Goal: Information Seeking & Learning: Learn about a topic

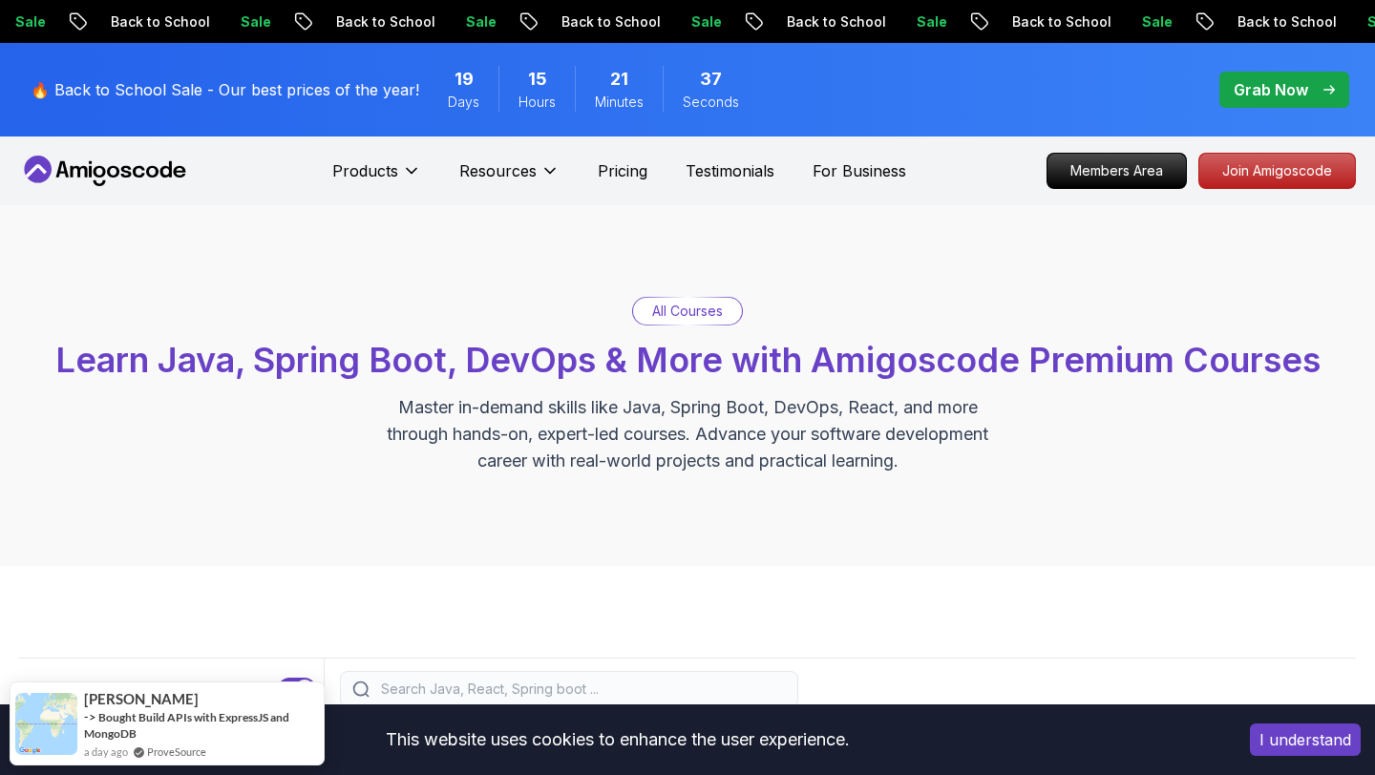
click at [681, 313] on p "All Courses" at bounding box center [687, 311] width 71 height 19
click at [699, 313] on p "All Courses" at bounding box center [687, 311] width 71 height 19
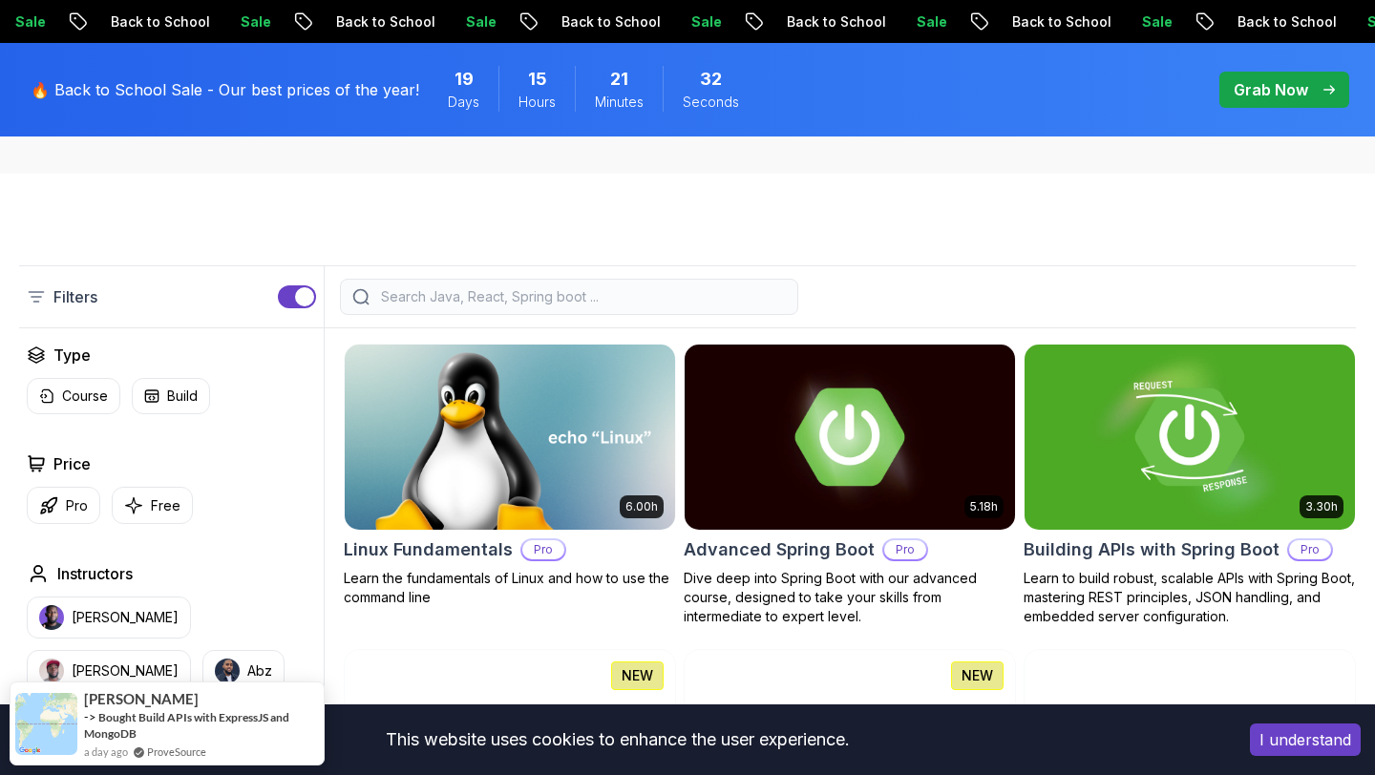
scroll to position [139, 0]
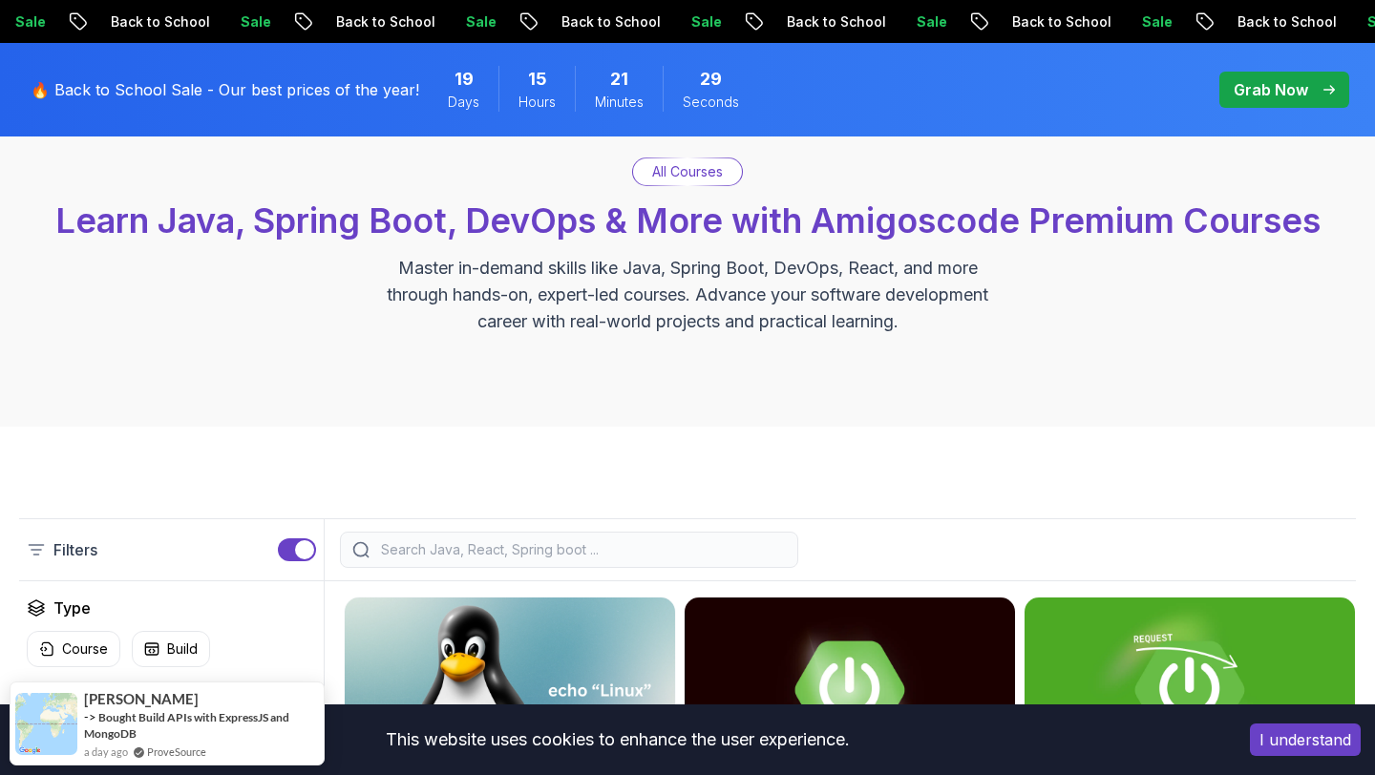
click at [520, 549] on input "search" at bounding box center [581, 549] width 409 height 19
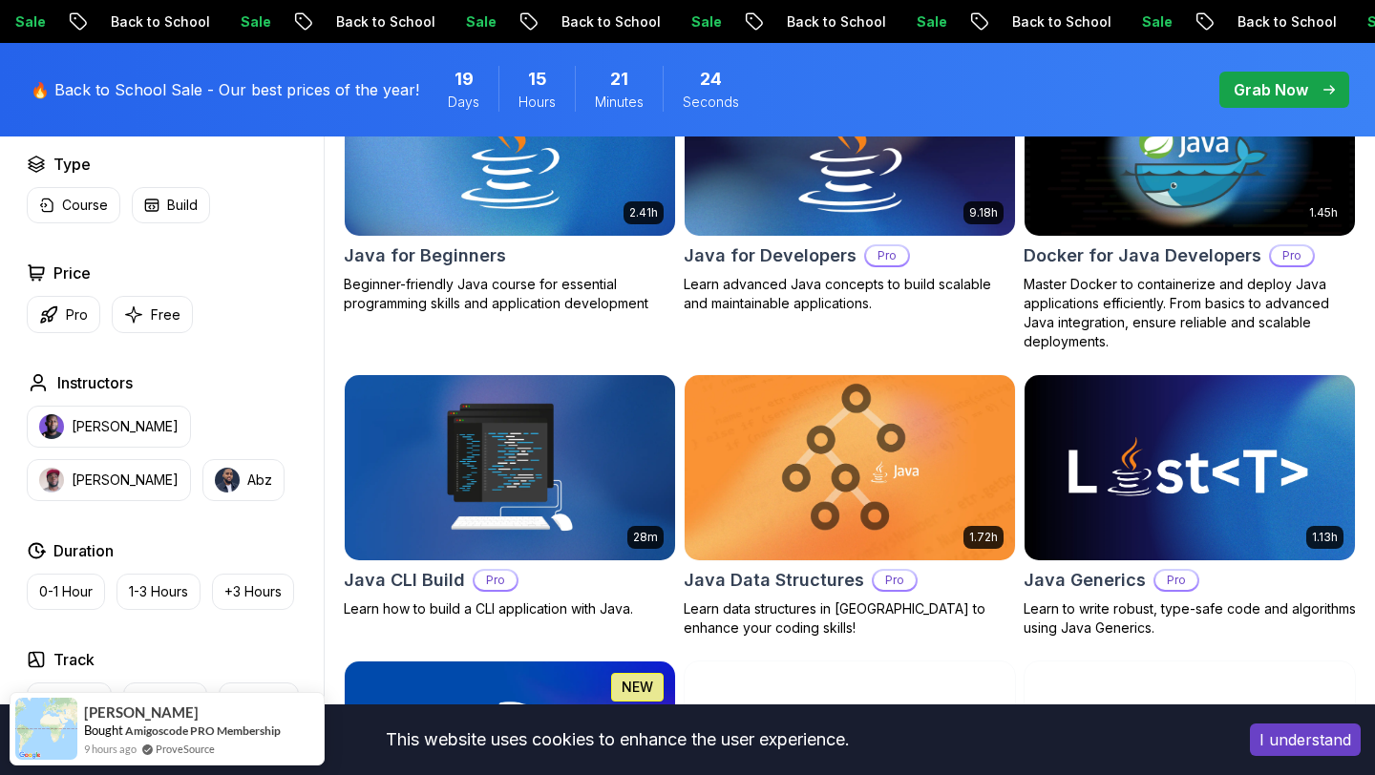
scroll to position [742, 0]
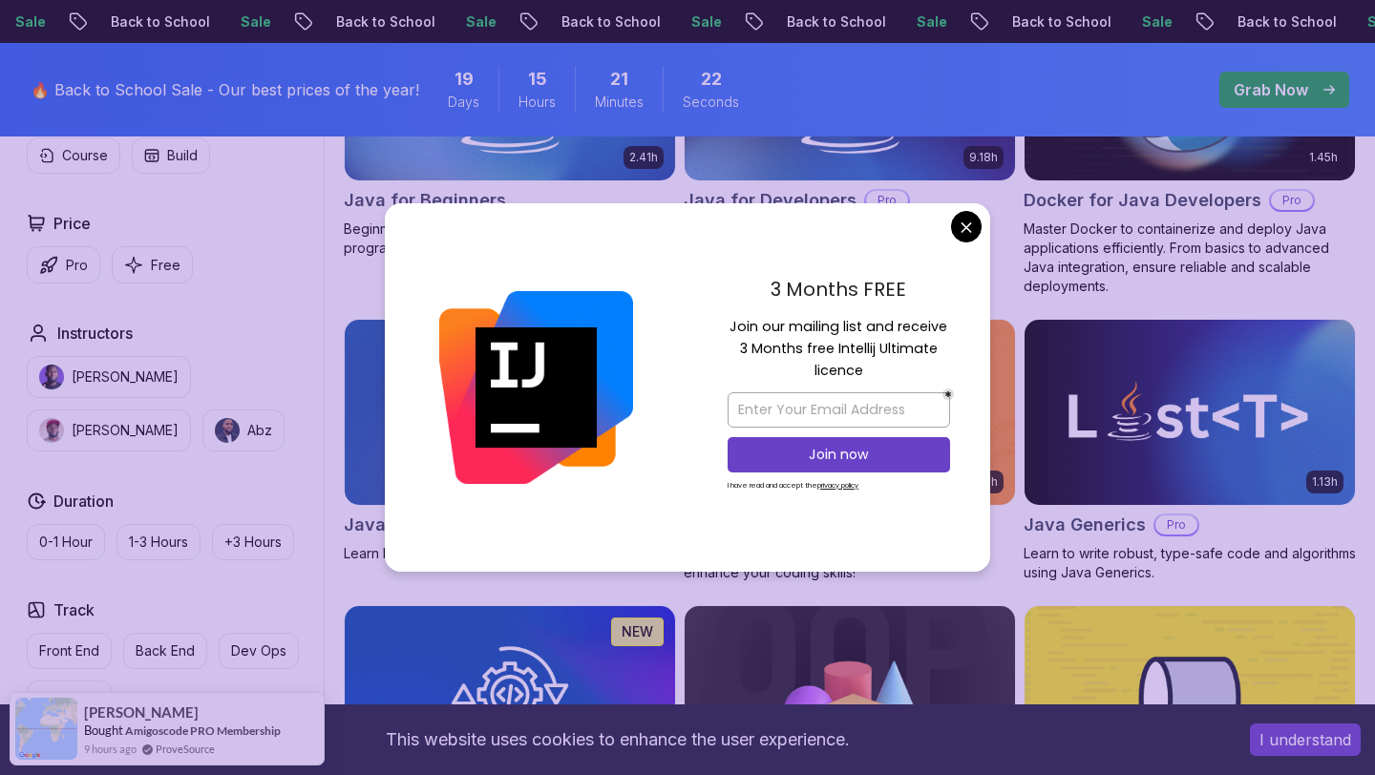
type input "java"
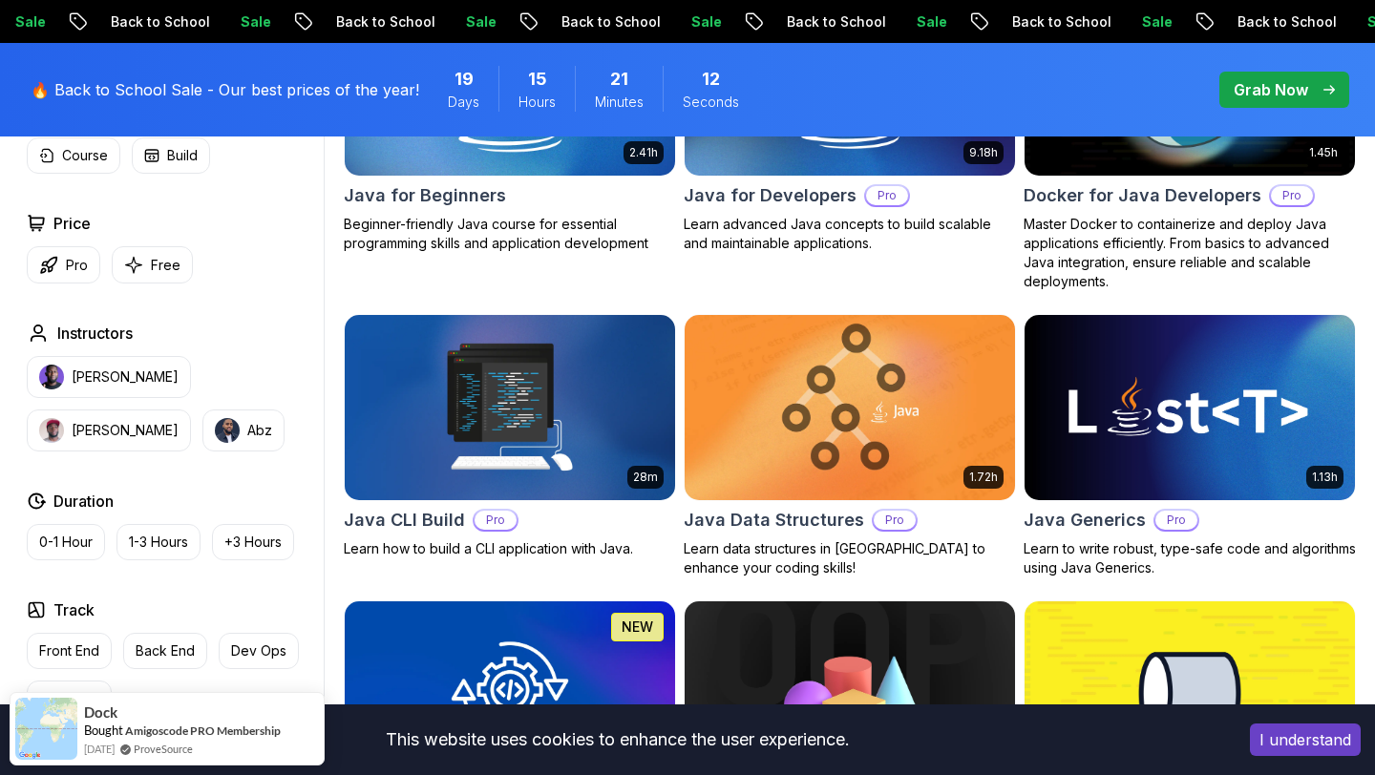
scroll to position [739, 0]
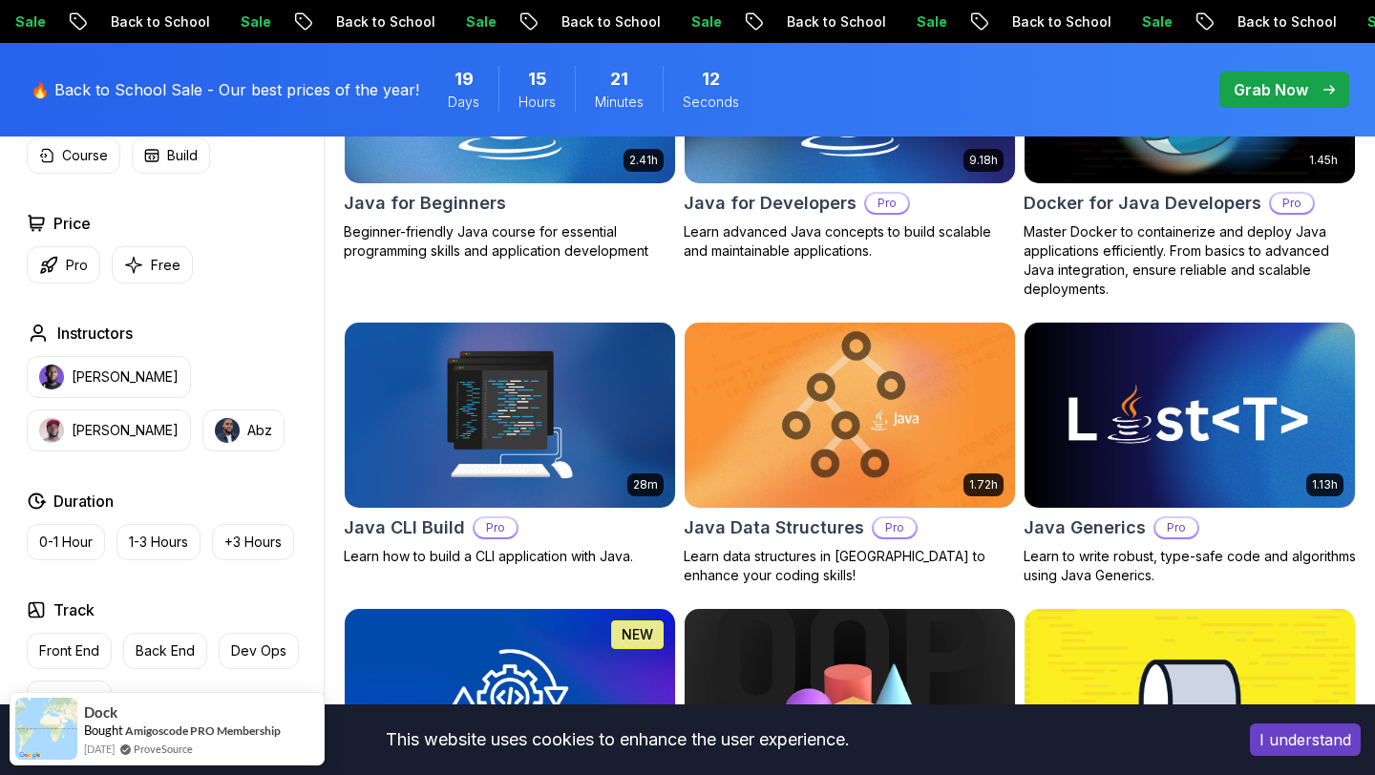
click at [542, 154] on img at bounding box center [509, 90] width 347 height 194
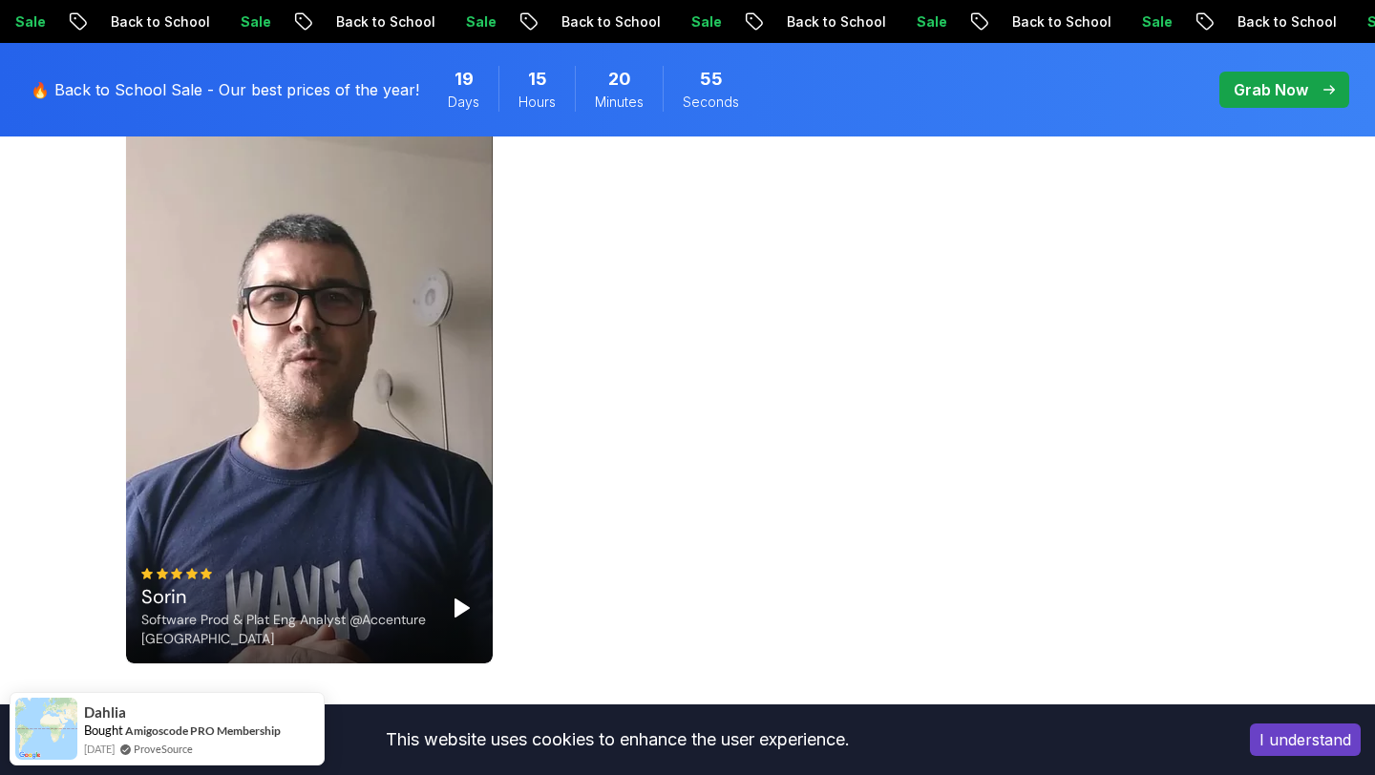
scroll to position [5476, 0]
